Goal: Navigation & Orientation: Find specific page/section

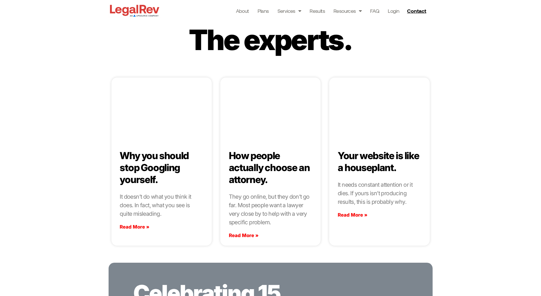
scroll to position [1261, 0]
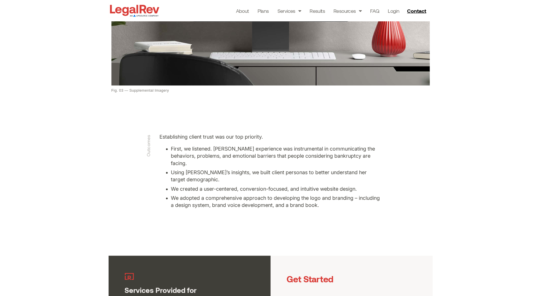
scroll to position [936, 0]
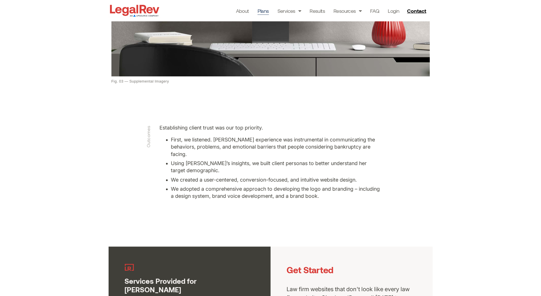
click at [261, 9] on link "Plans" at bounding box center [263, 11] width 11 height 8
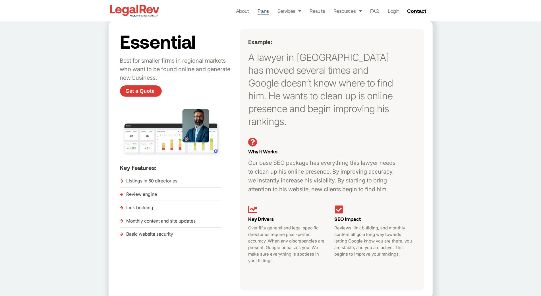
scroll to position [150, 0]
